Goal: Find specific page/section: Find specific page/section

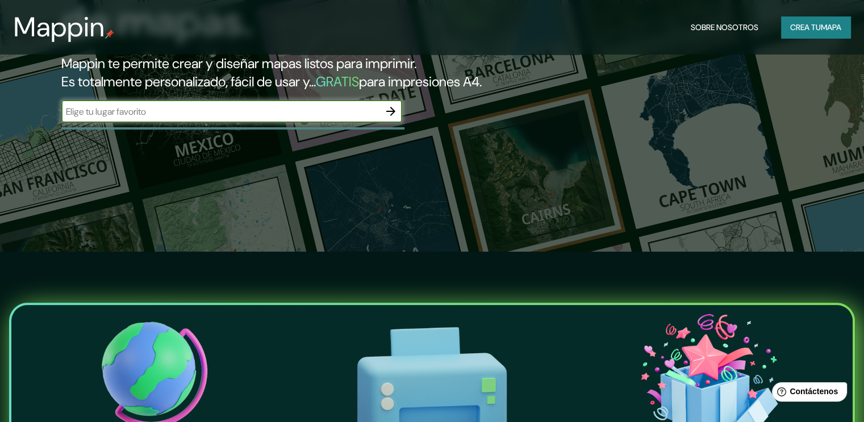
scroll to position [57, 0]
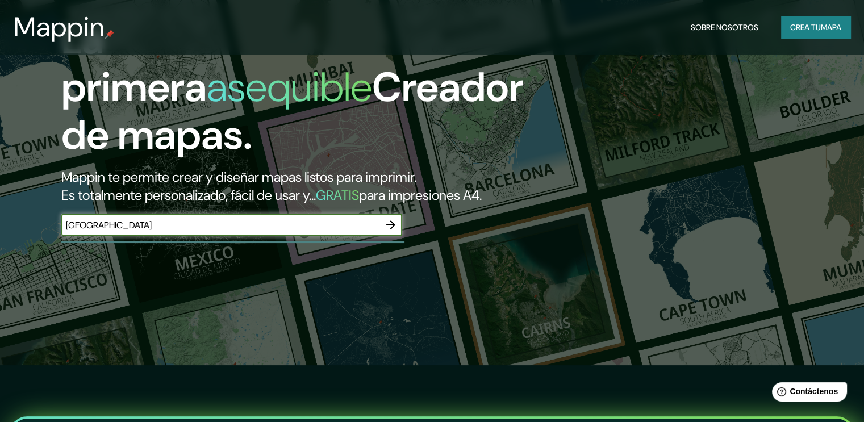
type input "[GEOGRAPHIC_DATA]"
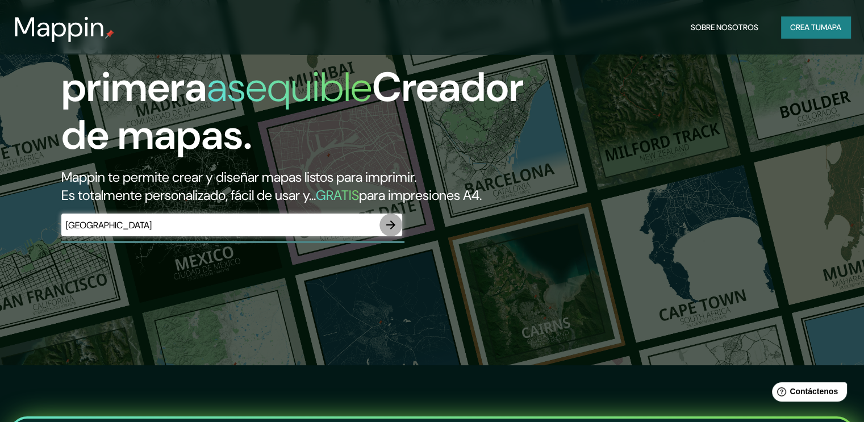
click at [387, 232] on icon "button" at bounding box center [391, 225] width 14 height 14
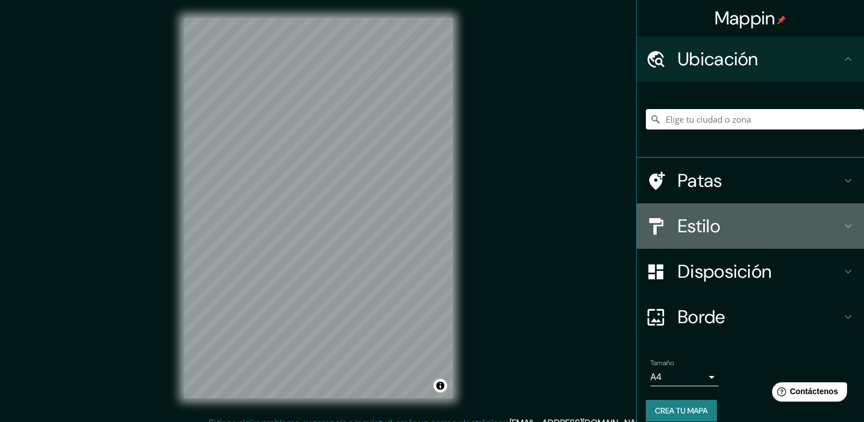
click at [844, 227] on icon at bounding box center [849, 226] width 14 height 14
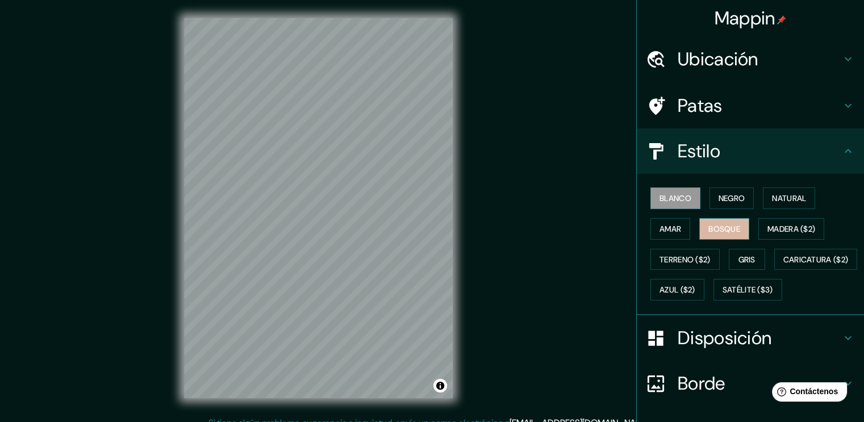
click at [719, 226] on font "Bosque" at bounding box center [725, 229] width 32 height 10
click at [664, 222] on font "Amar" at bounding box center [671, 229] width 22 height 15
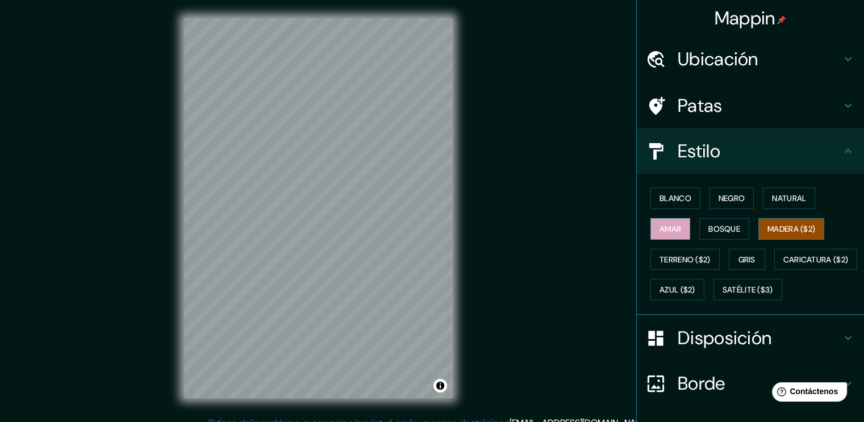
click at [777, 224] on font "Madera ($2)" at bounding box center [792, 229] width 48 height 10
click at [777, 201] on font "Natural" at bounding box center [789, 198] width 34 height 10
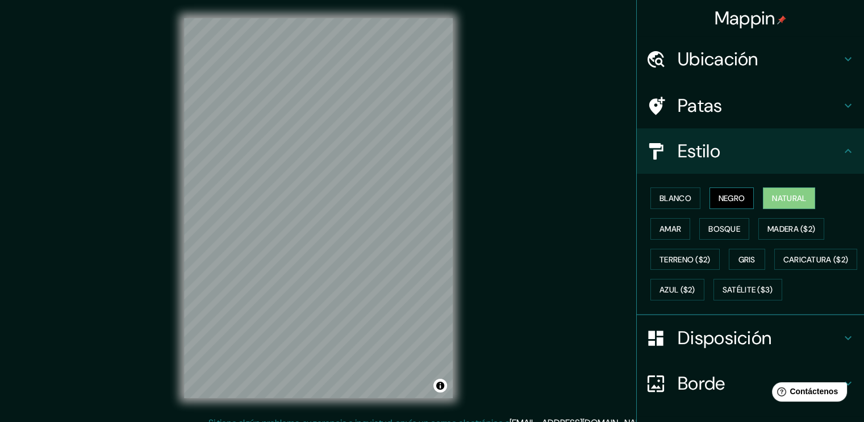
click at [726, 200] on font "Negro" at bounding box center [732, 198] width 27 height 10
click at [725, 203] on font "Negro" at bounding box center [732, 198] width 27 height 10
click at [772, 198] on font "Natural" at bounding box center [789, 198] width 34 height 10
click at [842, 154] on icon at bounding box center [849, 151] width 14 height 14
click at [845, 150] on icon at bounding box center [848, 151] width 7 height 4
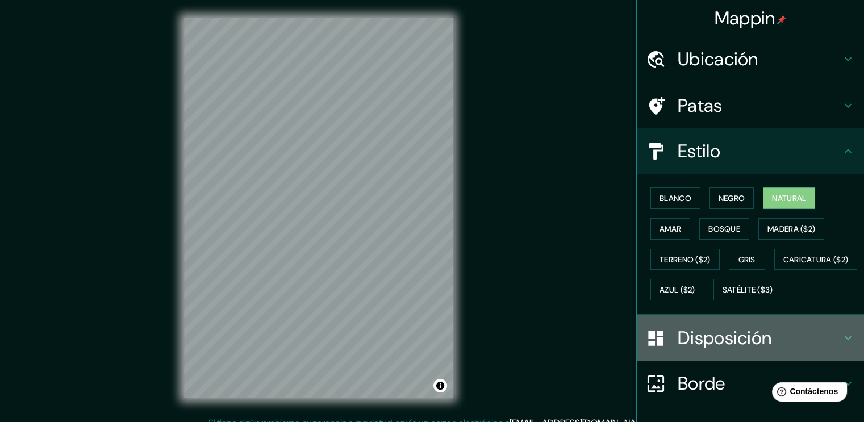
click at [842, 345] on icon at bounding box center [849, 338] width 14 height 14
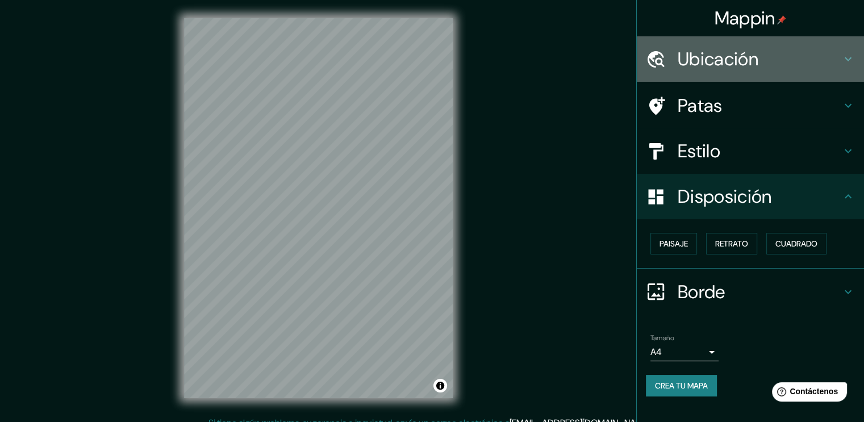
click at [839, 63] on h4 "Ubicación" at bounding box center [760, 59] width 164 height 23
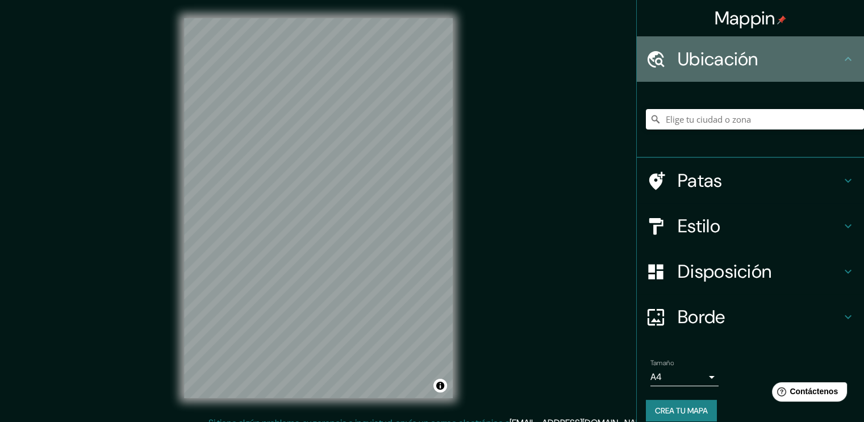
click at [843, 61] on icon at bounding box center [849, 59] width 14 height 14
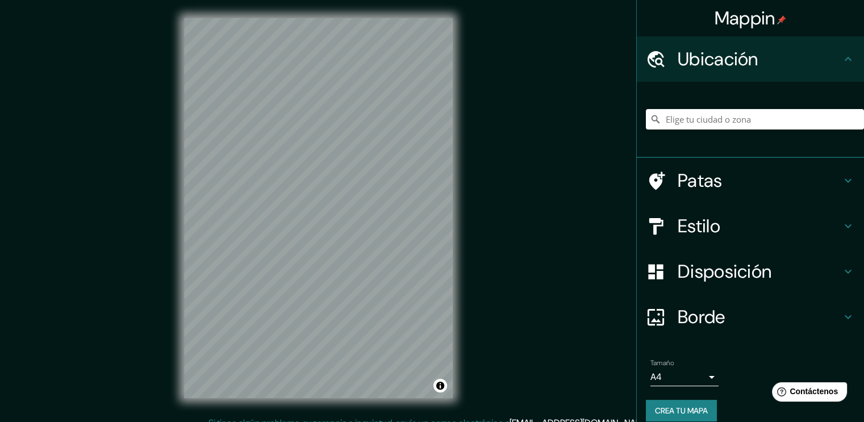
click at [842, 178] on icon at bounding box center [849, 181] width 14 height 14
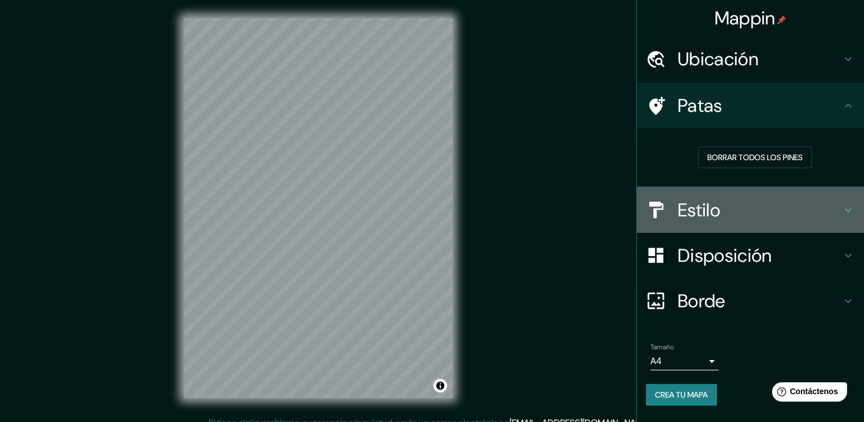
click at [843, 206] on icon at bounding box center [849, 210] width 14 height 14
